Goal: Information Seeking & Learning: Learn about a topic

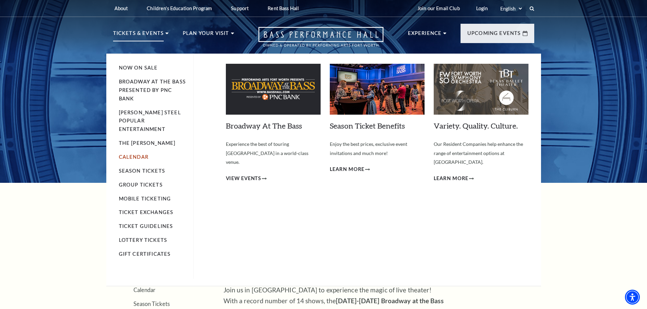
click at [144, 154] on link "Calendar" at bounding box center [134, 157] width 30 height 6
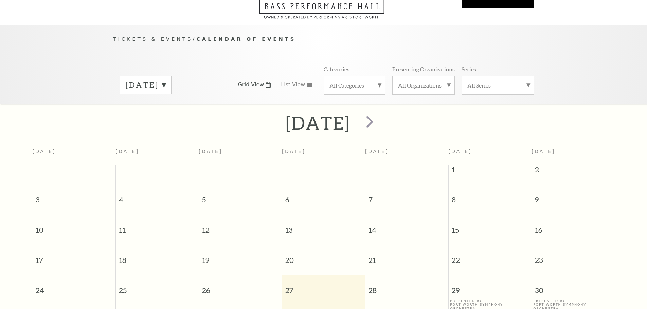
scroll to position [60, 0]
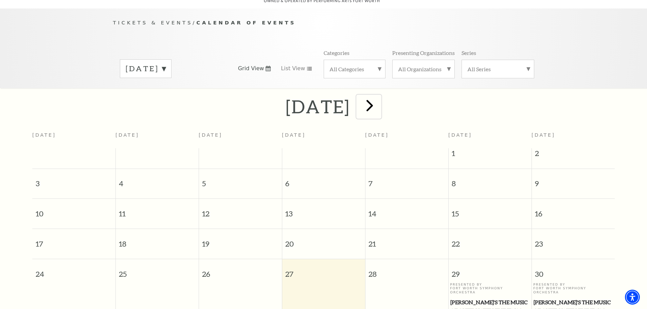
click at [379, 96] on span "next" at bounding box center [369, 105] width 19 height 19
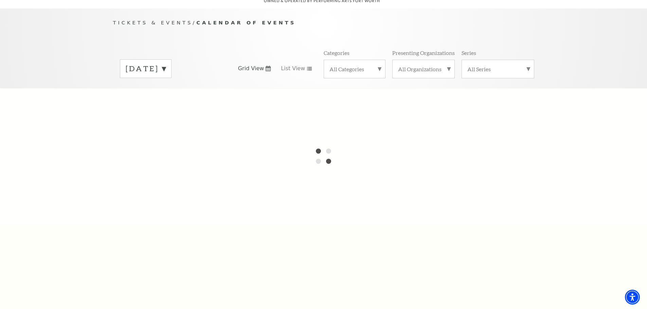
click at [166, 64] on label "[DATE]" at bounding box center [146, 69] width 40 height 11
click at [79, 41] on div "Tickets & Events / Calendar of Events [DATE] [DATE] [DATE] [DATE] [DATE] [DATE]…" at bounding box center [323, 48] width 647 height 80
click at [59, 52] on div "Tickets & Events / Calendar of Events [DATE] [DATE] [DATE] [DATE] [DATE] [DATE]…" at bounding box center [323, 48] width 647 height 80
click at [594, 64] on div "Tickets & Events / Calendar of Events [DATE] [DATE] [DATE] [DATE] [DATE] [DATE]…" at bounding box center [323, 48] width 647 height 80
